Goal: Information Seeking & Learning: Learn about a topic

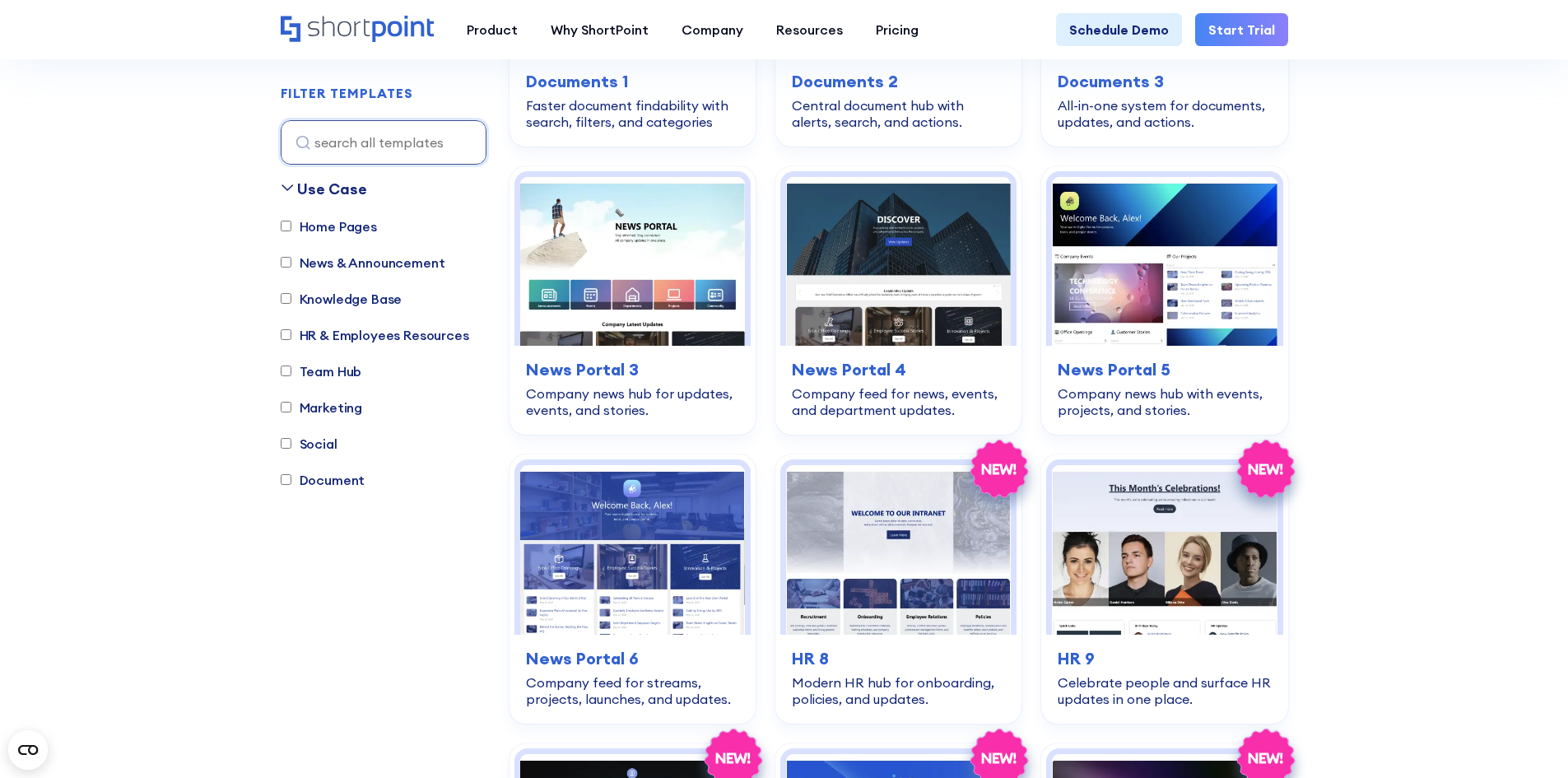
scroll to position [1235, 0]
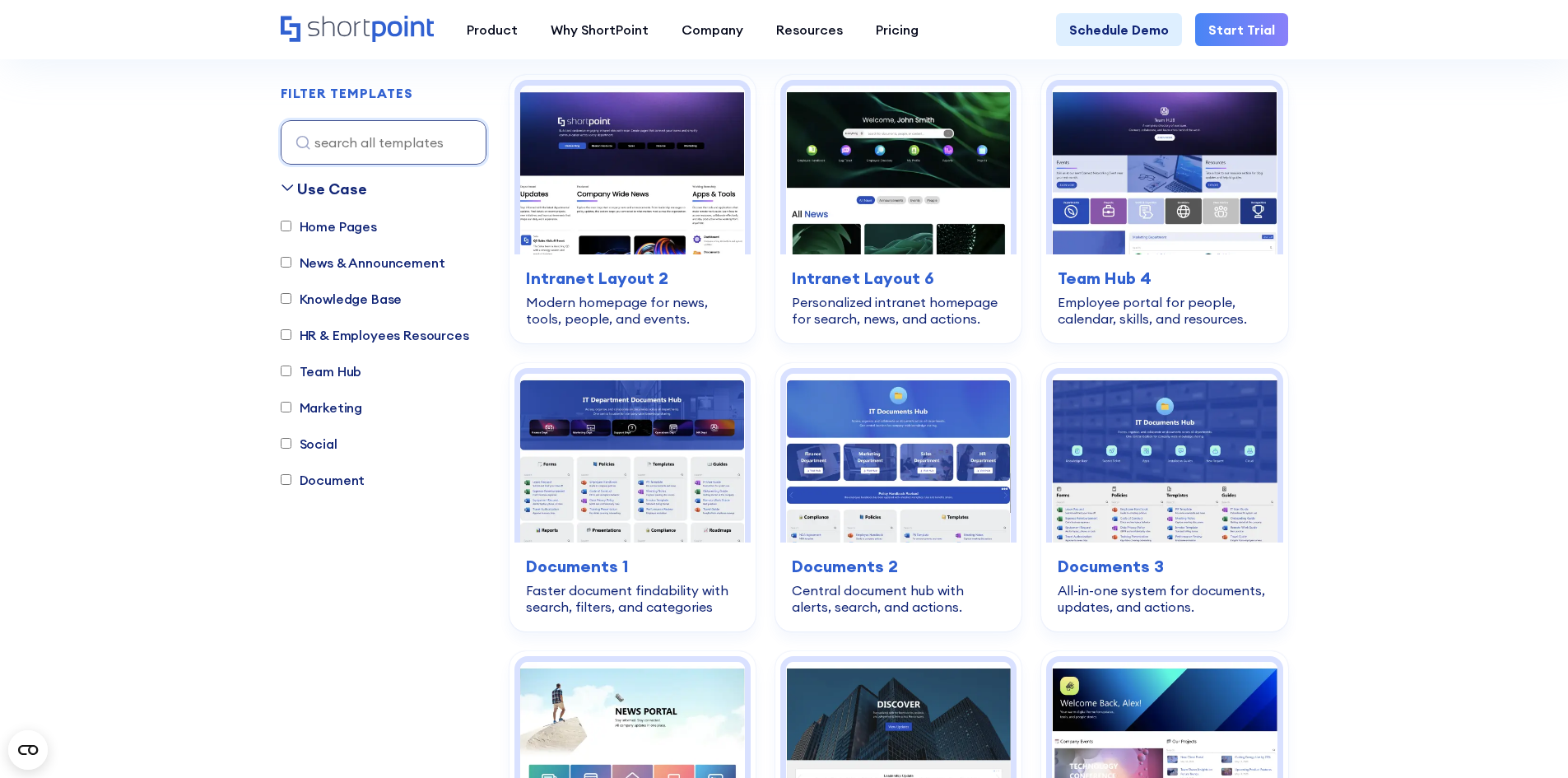
click at [341, 228] on label "Home Pages" at bounding box center [328, 226] width 96 height 20
click at [292, 228] on input "Home Pages" at bounding box center [286, 227] width 10 height 10
checkbox input "true"
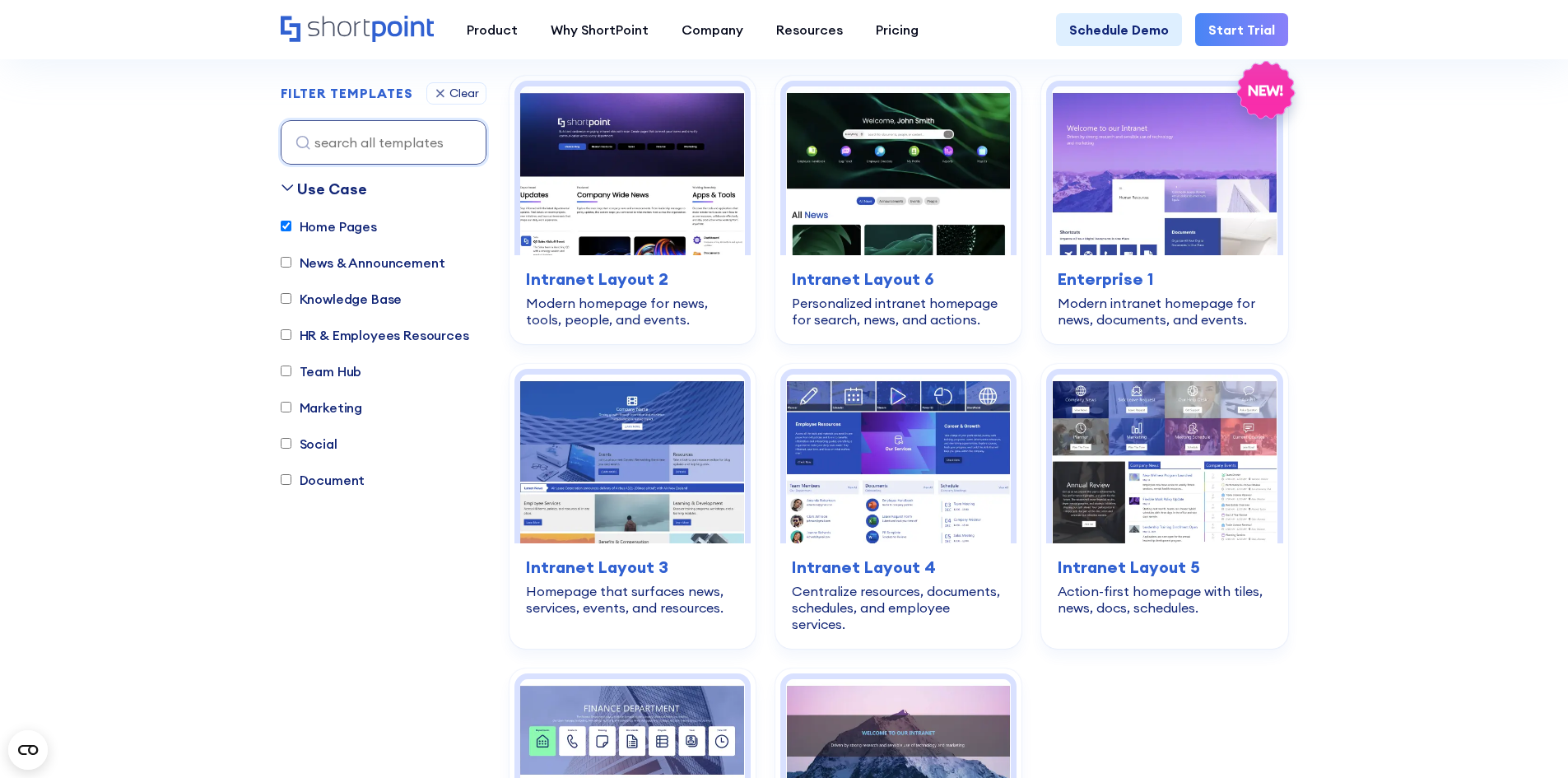
scroll to position [486, 0]
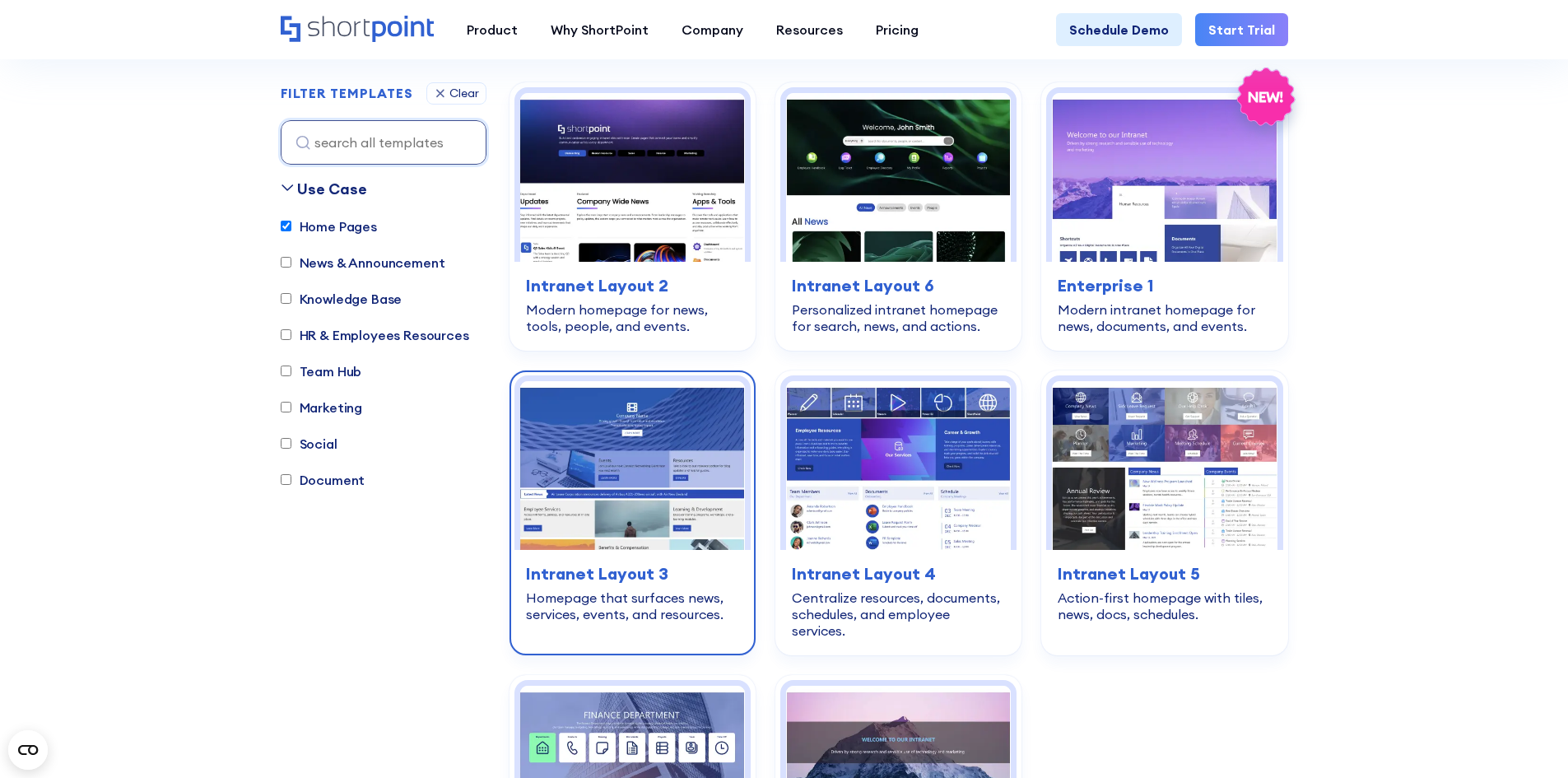
click at [636, 415] on img at bounding box center [633, 465] width 225 height 169
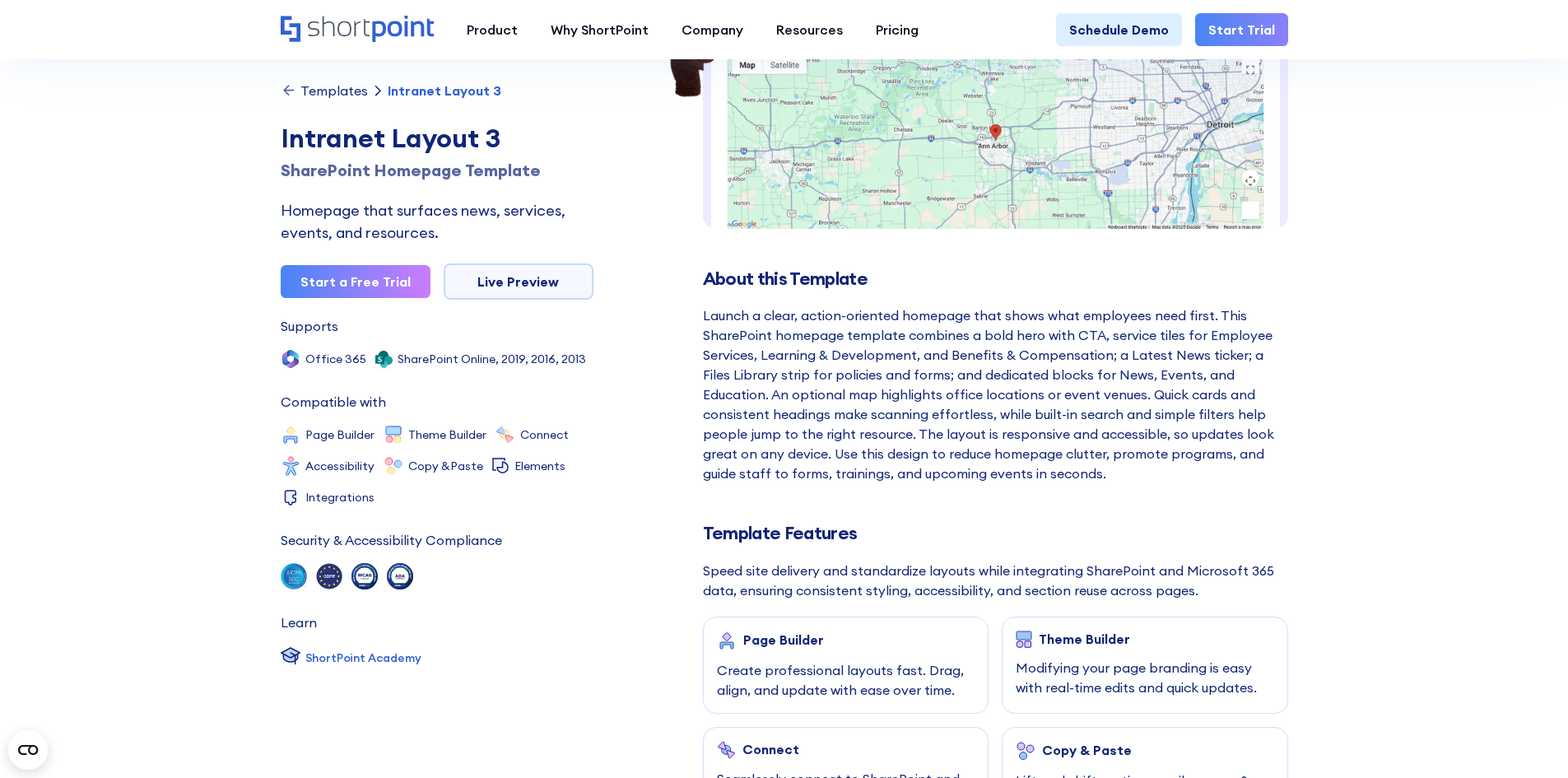
scroll to position [412, 0]
